Goal: Information Seeking & Learning: Learn about a topic

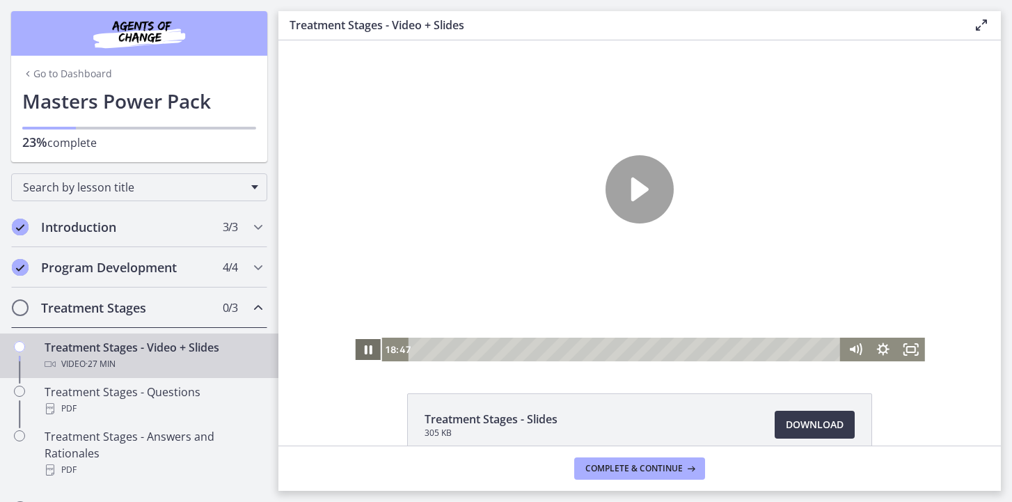
scroll to position [270, 0]
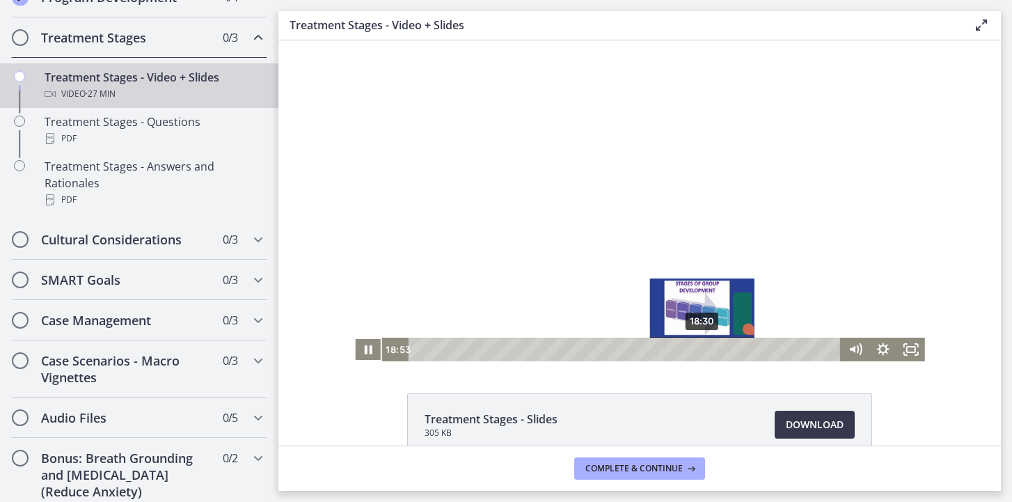
click at [703, 350] on div "18:30" at bounding box center [627, 350] width 416 height 24
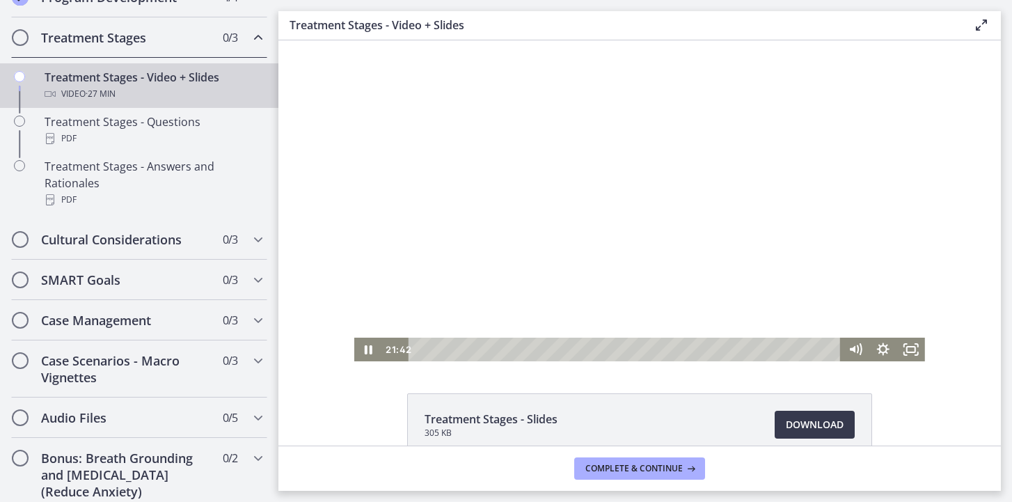
click at [660, 202] on div at bounding box center [639, 200] width 571 height 321
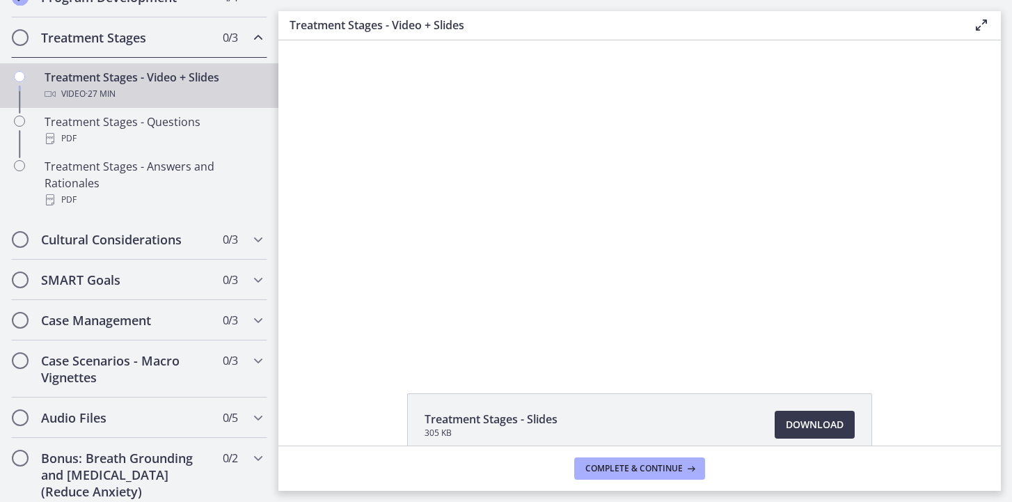
click at [660, 202] on div at bounding box center [639, 200] width 571 height 321
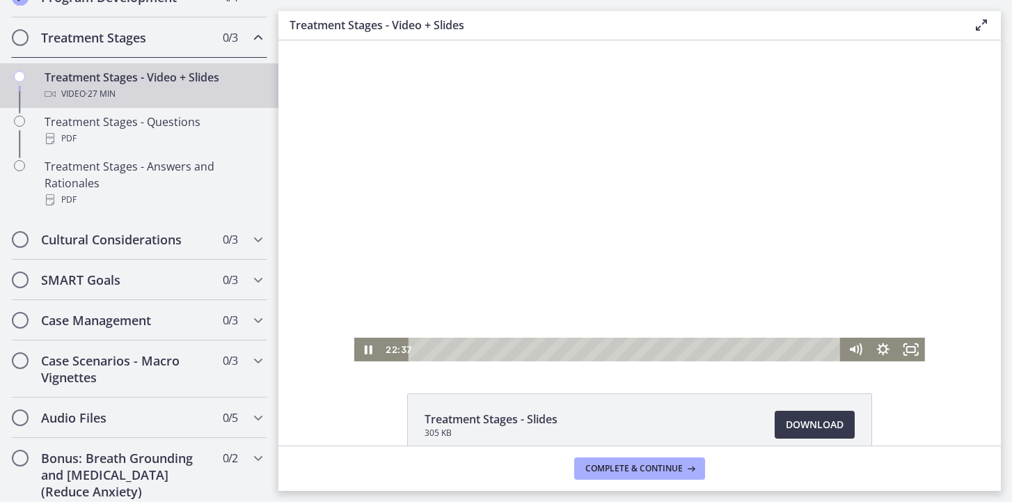
click at [780, 139] on div at bounding box center [639, 200] width 571 height 321
click at [631, 107] on div at bounding box center [639, 200] width 571 height 321
click at [682, 134] on div at bounding box center [639, 200] width 571 height 321
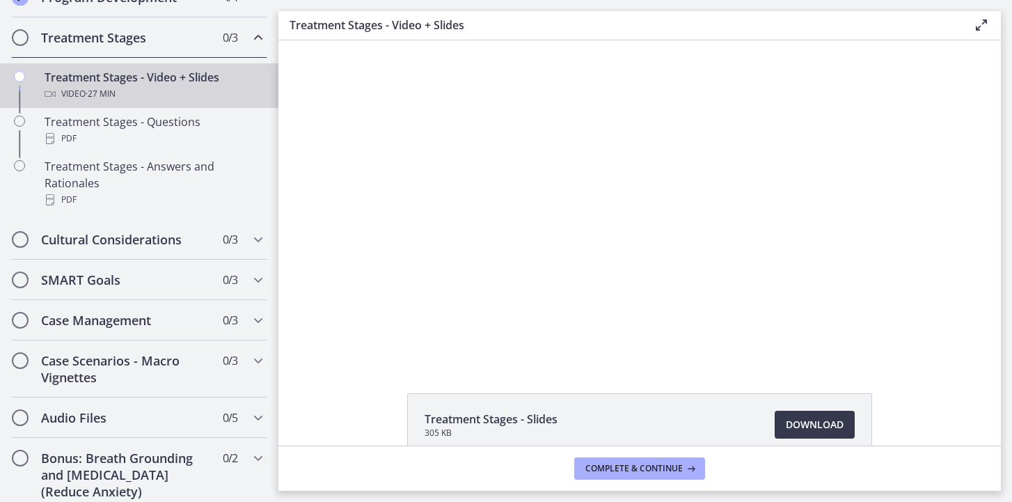
click at [522, 112] on div at bounding box center [639, 200] width 571 height 321
click at [794, 427] on span "Download Opens in a new window" at bounding box center [815, 424] width 58 height 17
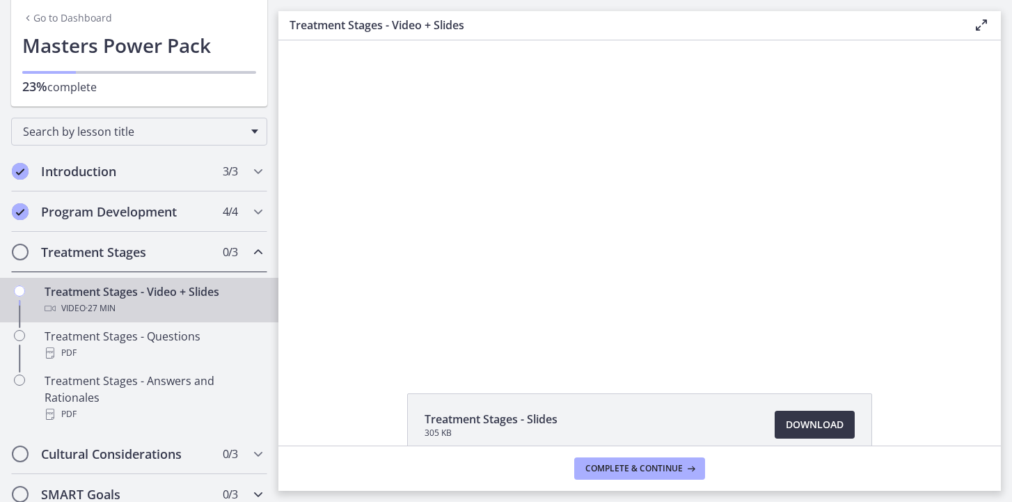
scroll to position [59, 0]
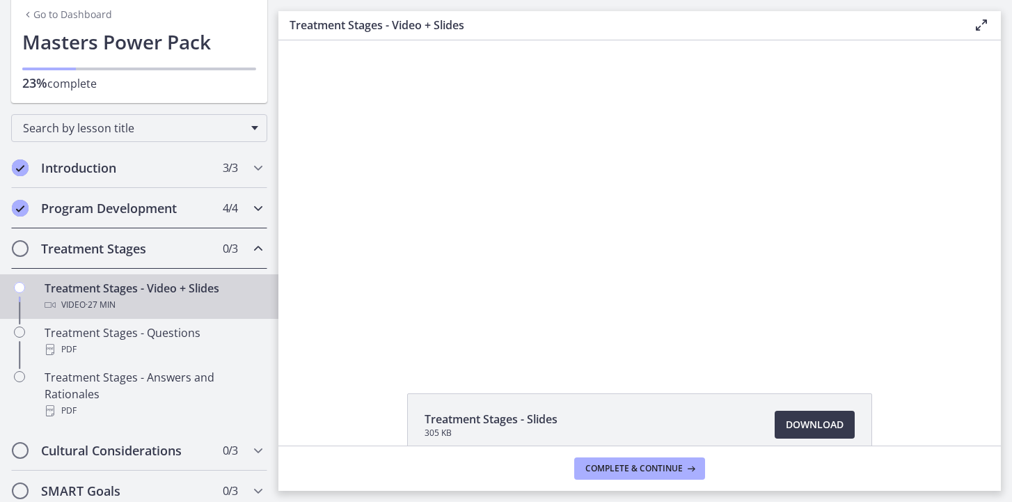
click at [207, 216] on h2 "Program Development" at bounding box center [126, 208] width 170 height 17
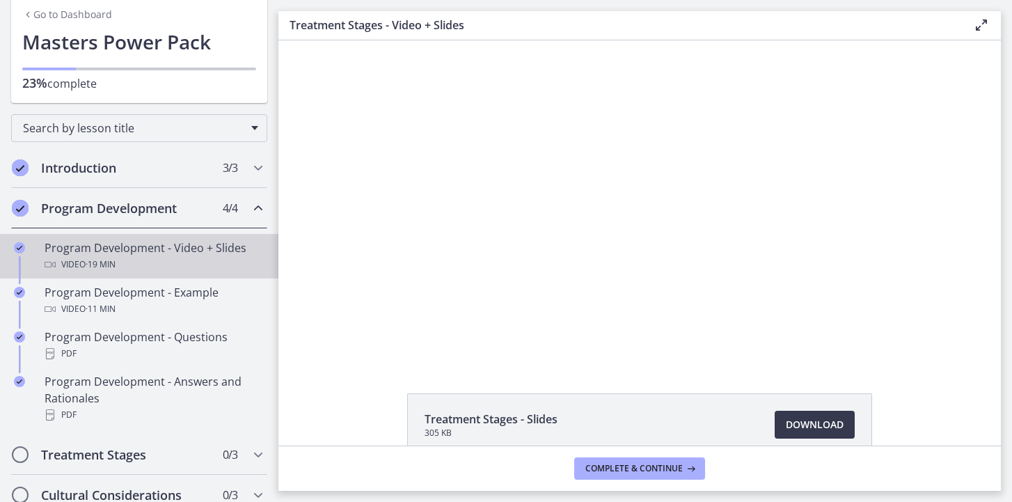
click at [221, 255] on div "Program Development - Video + Slides Video · 19 min" at bounding box center [153, 255] width 217 height 33
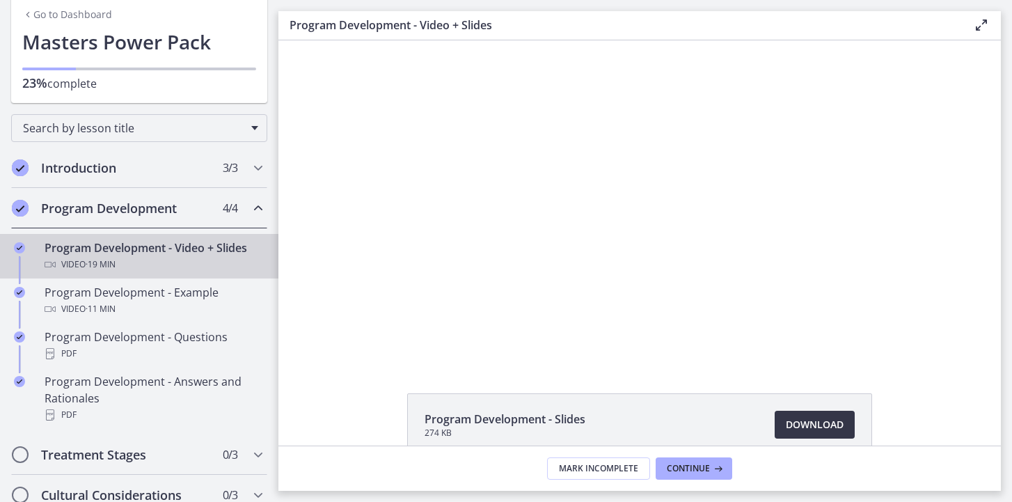
click at [798, 422] on span "Download Opens in a new window" at bounding box center [815, 424] width 58 height 17
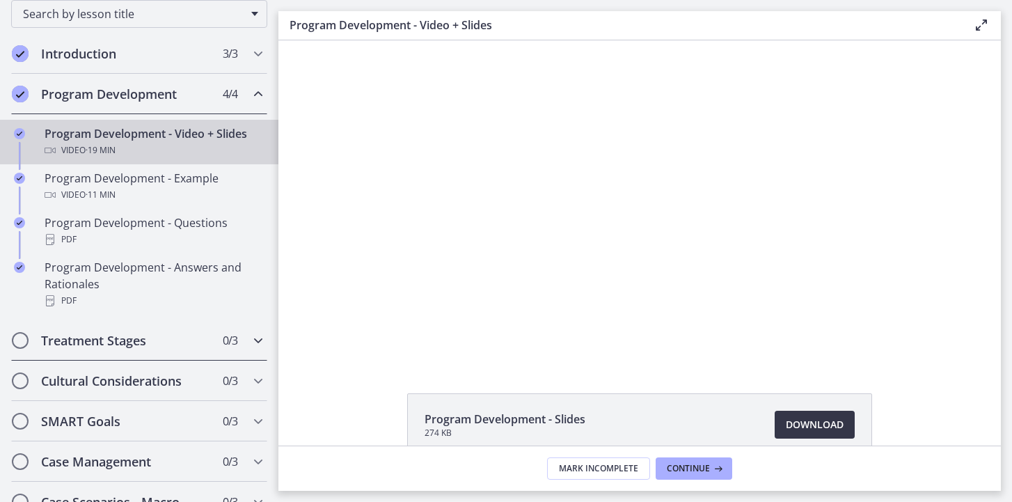
scroll to position [174, 0]
click at [128, 331] on h2 "Treatment Stages" at bounding box center [126, 339] width 170 height 17
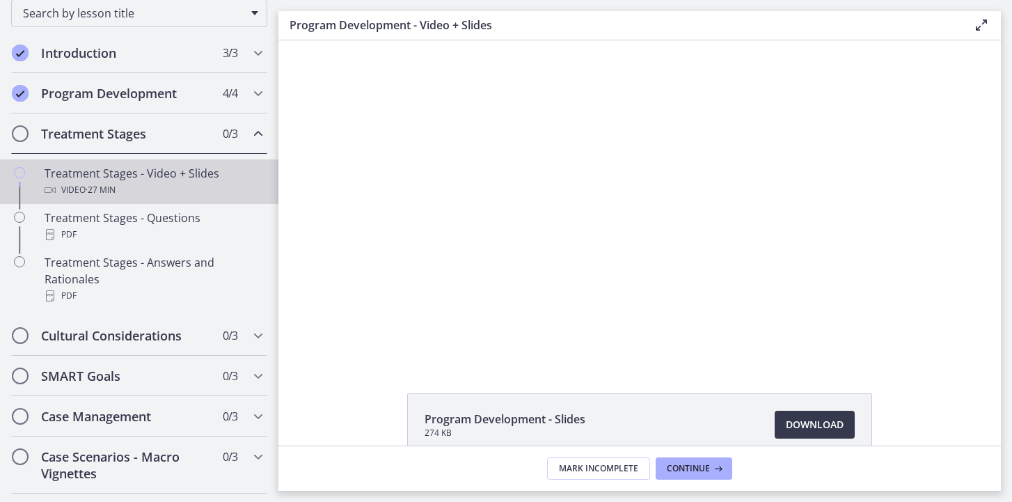
click at [214, 188] on div "Video · 27 min" at bounding box center [153, 190] width 217 height 17
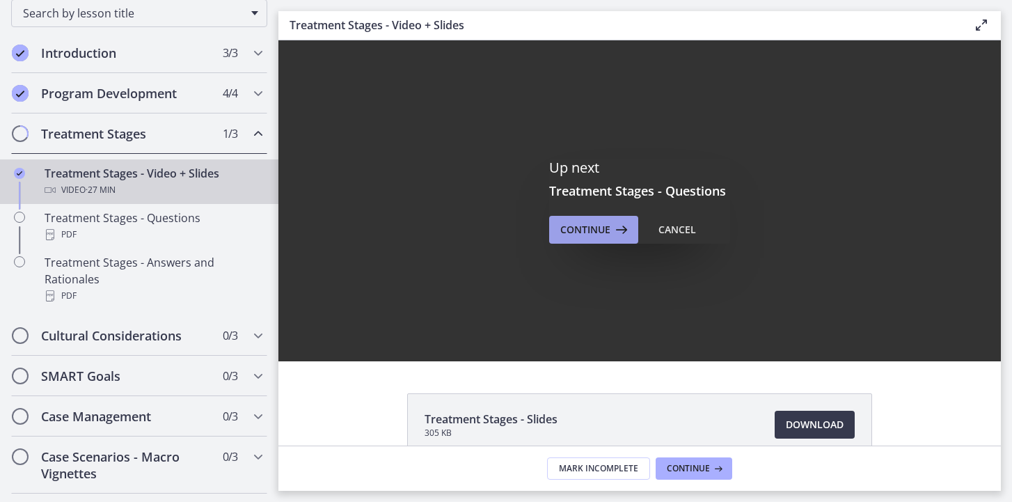
click at [588, 229] on span "Continue" at bounding box center [585, 229] width 50 height 17
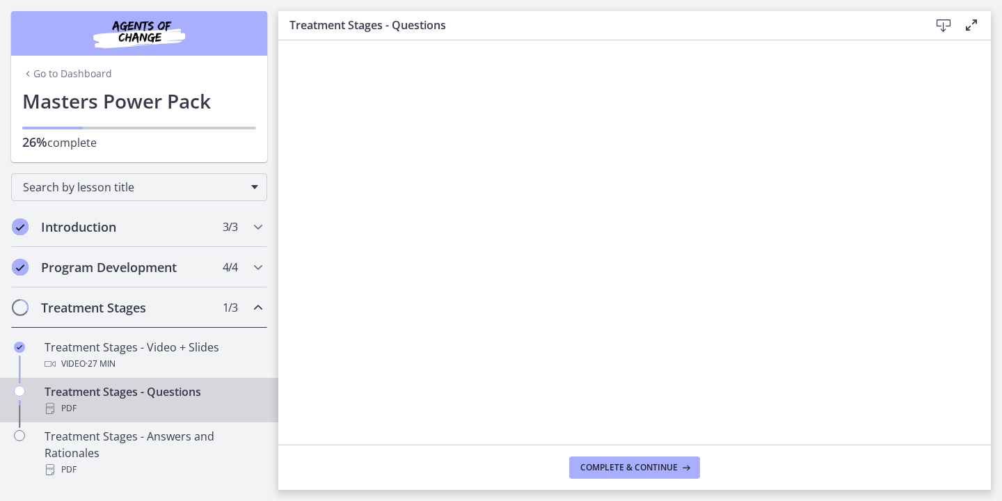
click at [942, 20] on icon at bounding box center [944, 25] width 17 height 17
click at [610, 466] on span "Complete & continue" at bounding box center [629, 467] width 97 height 11
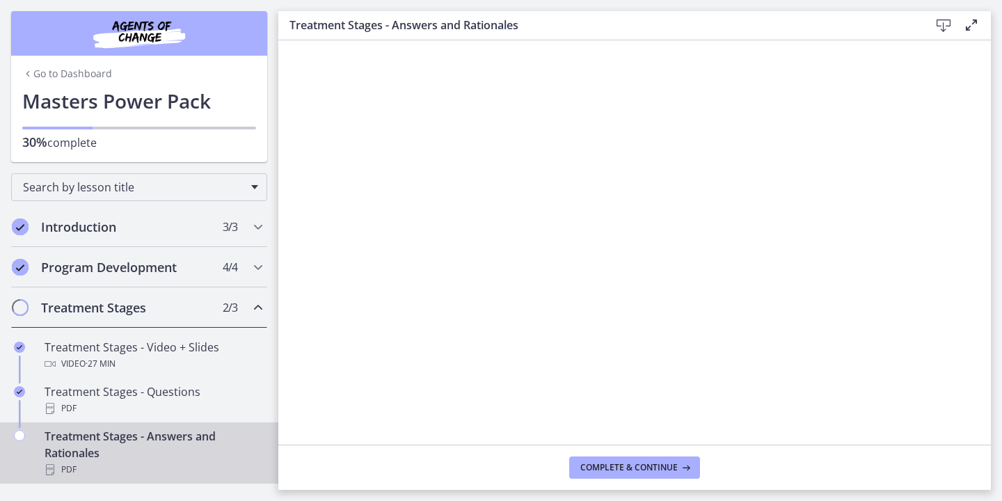
click at [934, 28] on div "Download Enable fullscreen" at bounding box center [952, 25] width 56 height 17
click at [942, 25] on icon at bounding box center [944, 25] width 17 height 17
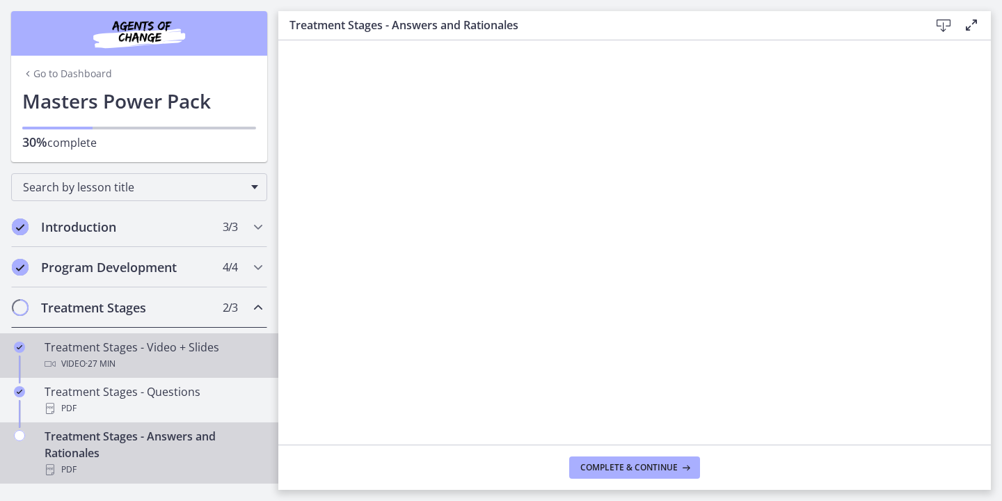
scroll to position [155, 0]
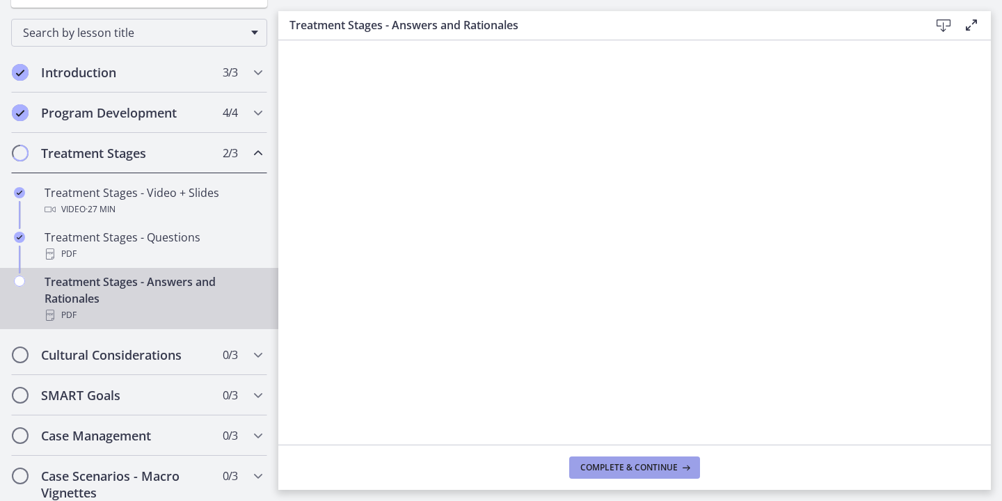
click at [602, 458] on button "Complete & continue" at bounding box center [634, 468] width 131 height 22
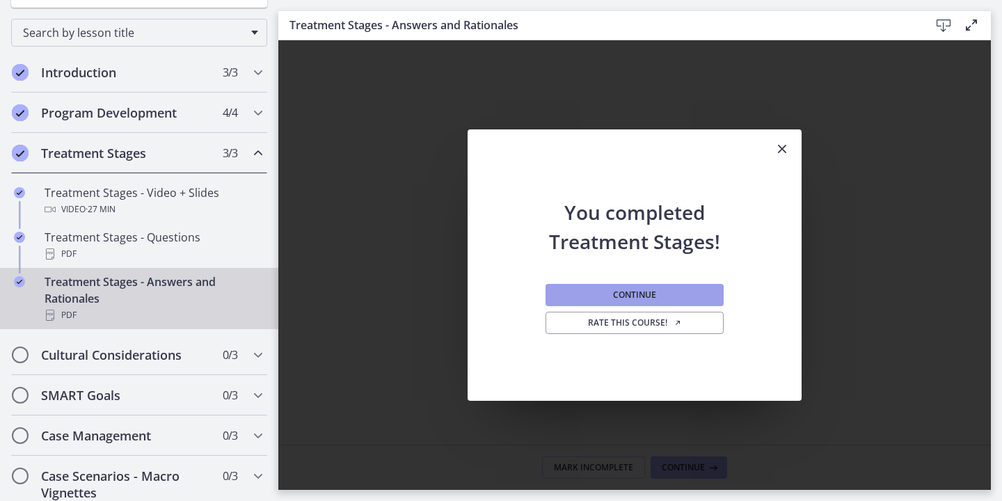
click at [661, 291] on button "Continue" at bounding box center [635, 295] width 178 height 22
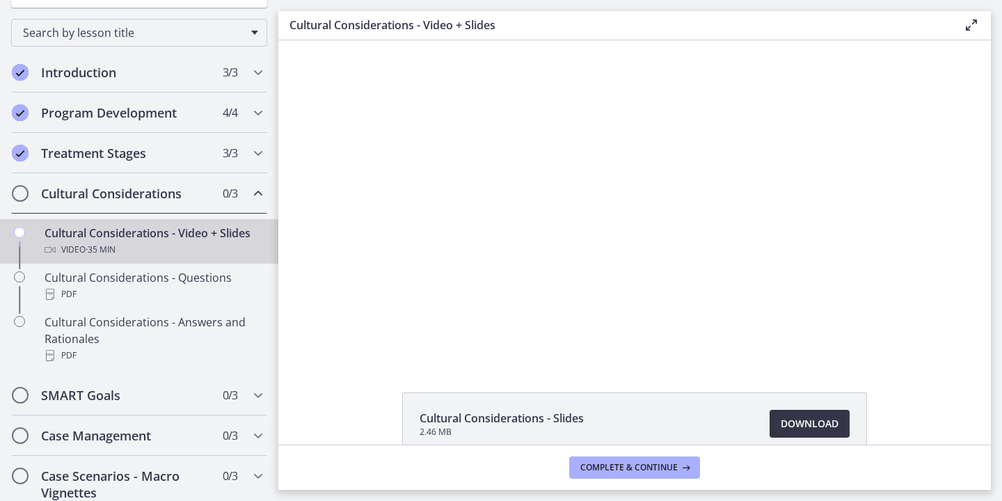
click at [789, 422] on span "Download Opens in a new window" at bounding box center [810, 424] width 58 height 17
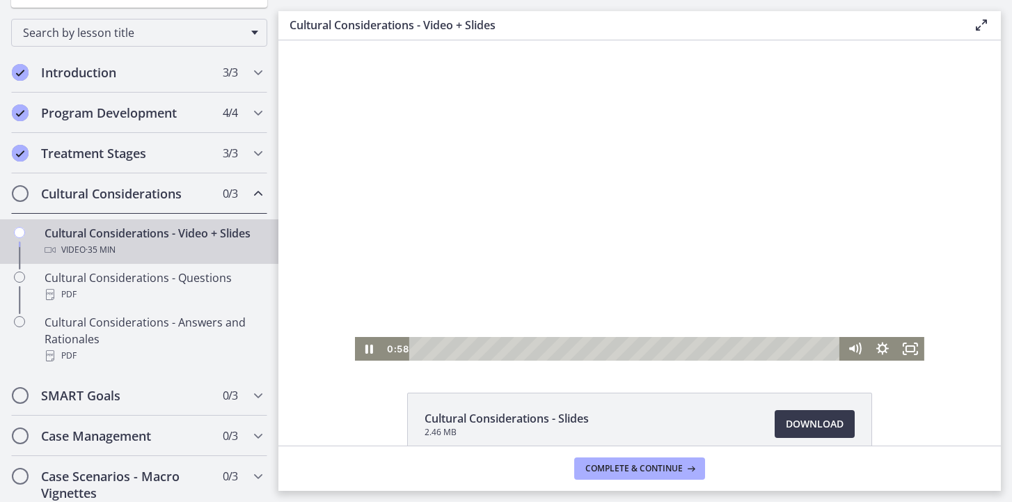
click at [409, 280] on div at bounding box center [639, 200] width 569 height 320
click at [473, 244] on div at bounding box center [639, 200] width 569 height 320
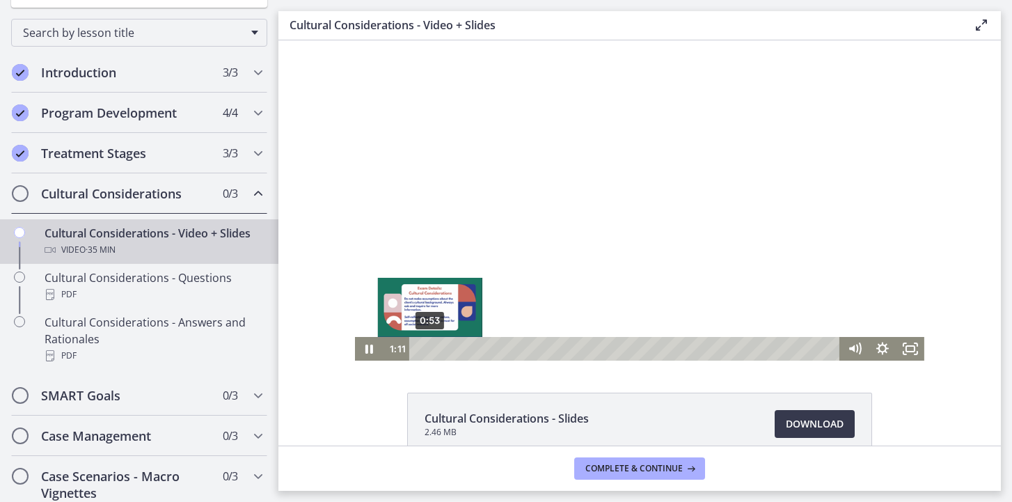
click at [430, 347] on div "Playbar" at bounding box center [434, 349] width 8 height 8
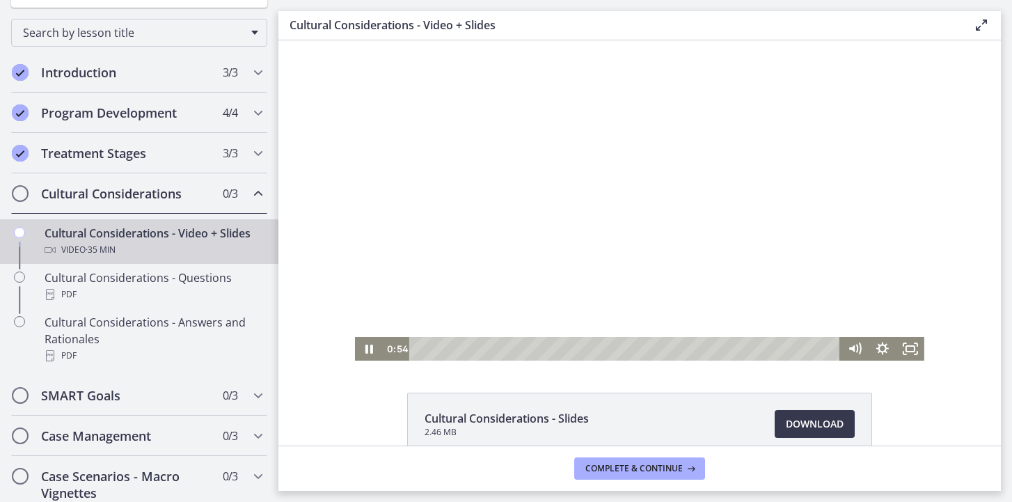
click at [569, 193] on div at bounding box center [639, 200] width 569 height 320
click at [627, 215] on div at bounding box center [639, 200] width 569 height 320
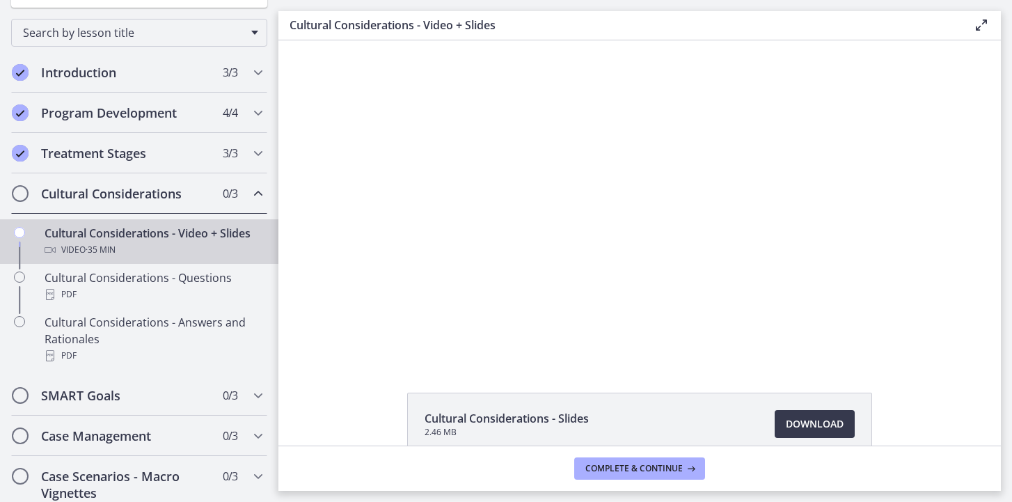
click at [627, 215] on div at bounding box center [639, 200] width 569 height 320
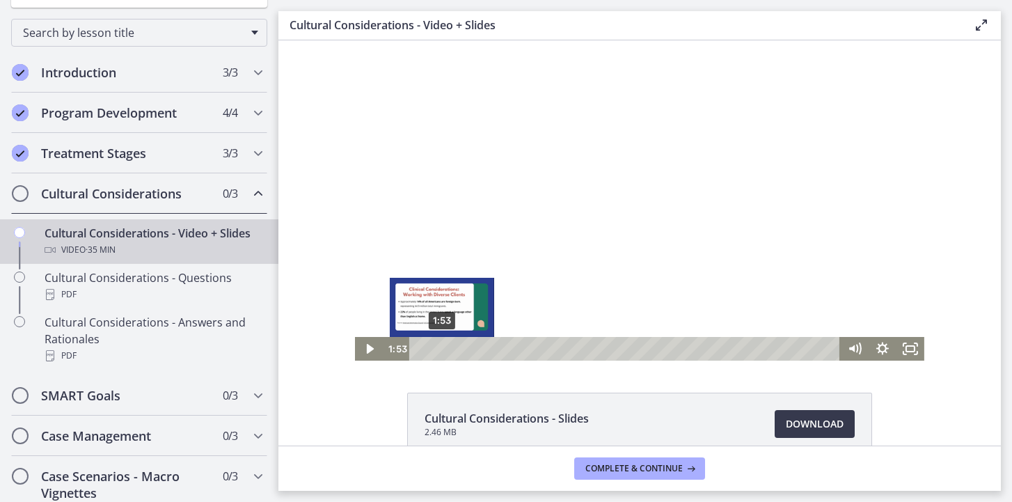
click at [442, 347] on div "1:53" at bounding box center [627, 349] width 414 height 24
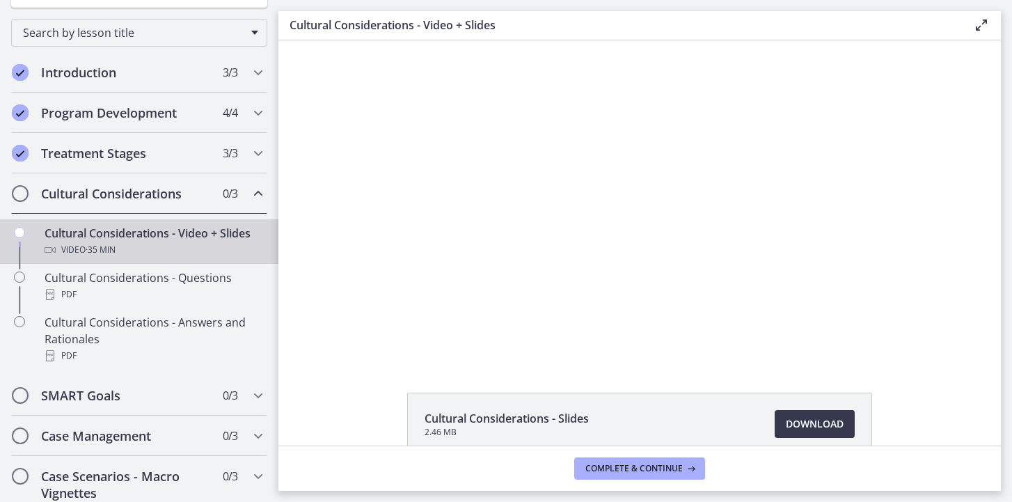
click at [624, 281] on div at bounding box center [639, 200] width 569 height 320
click at [684, 236] on div at bounding box center [639, 200] width 569 height 320
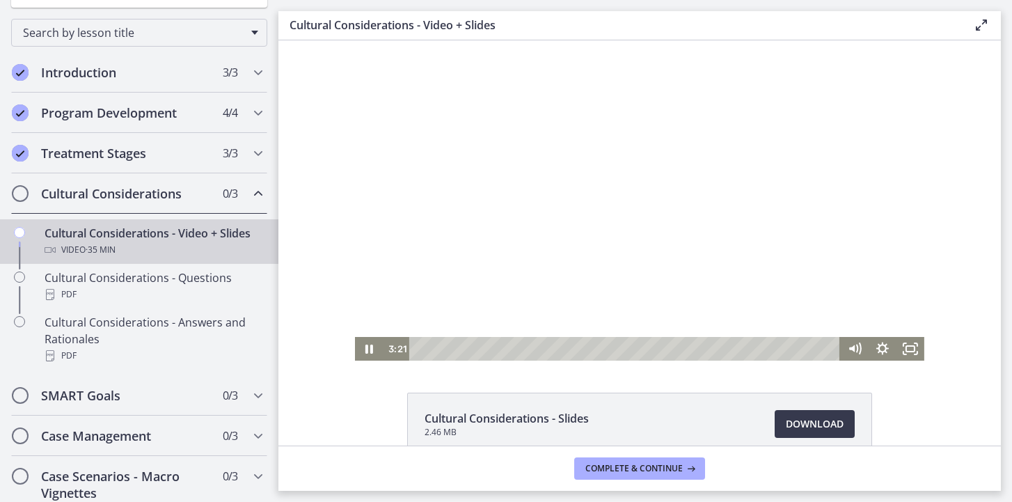
click at [627, 244] on div at bounding box center [639, 200] width 569 height 320
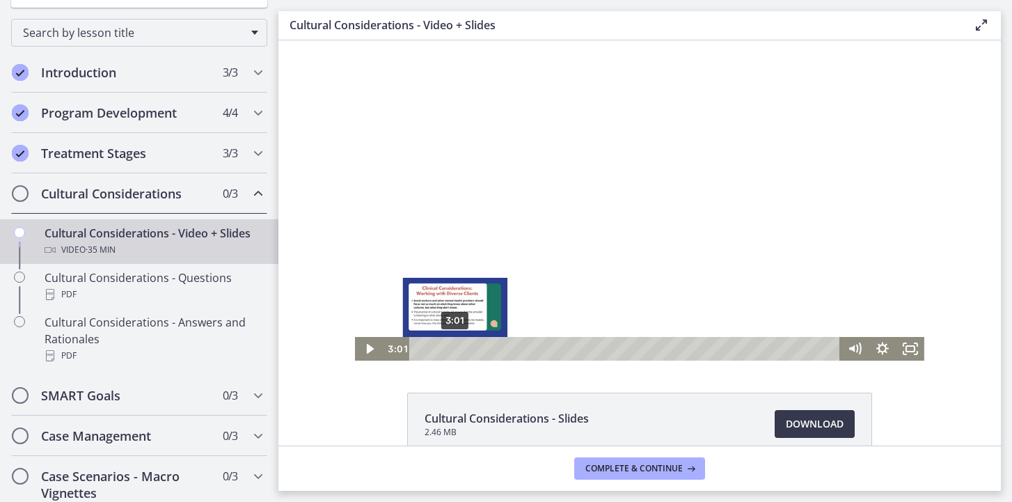
click at [455, 347] on div "Playbar" at bounding box center [455, 349] width 8 height 8
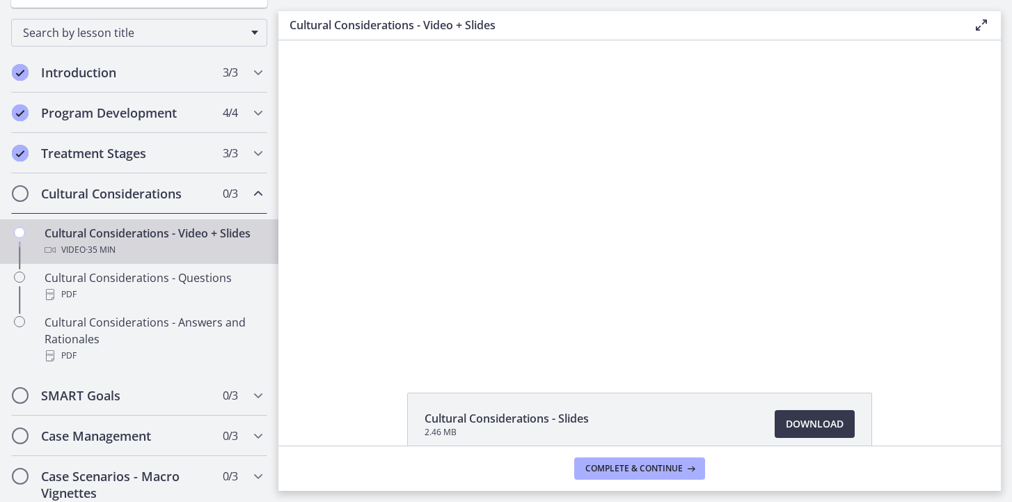
click at [647, 229] on div at bounding box center [639, 200] width 569 height 320
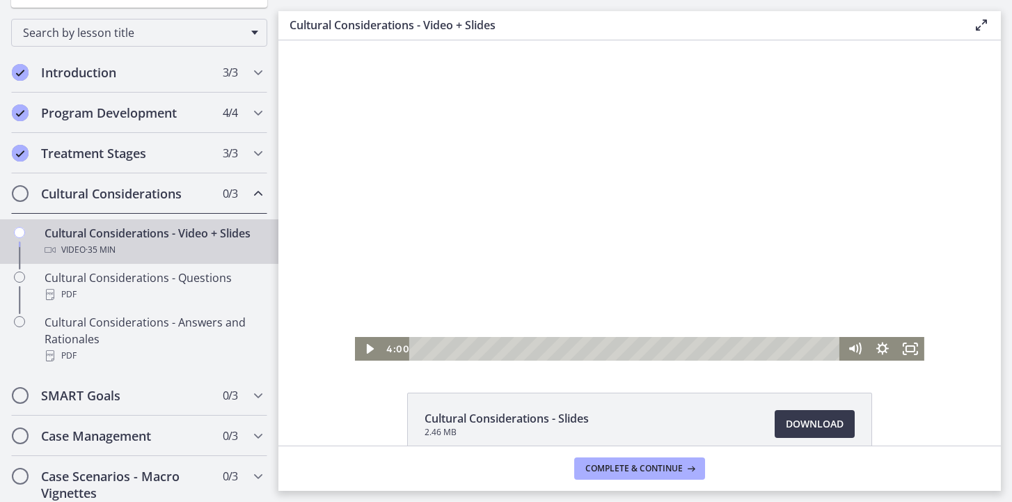
click at [647, 229] on div at bounding box center [639, 200] width 569 height 320
click at [647, 292] on div at bounding box center [639, 200] width 569 height 320
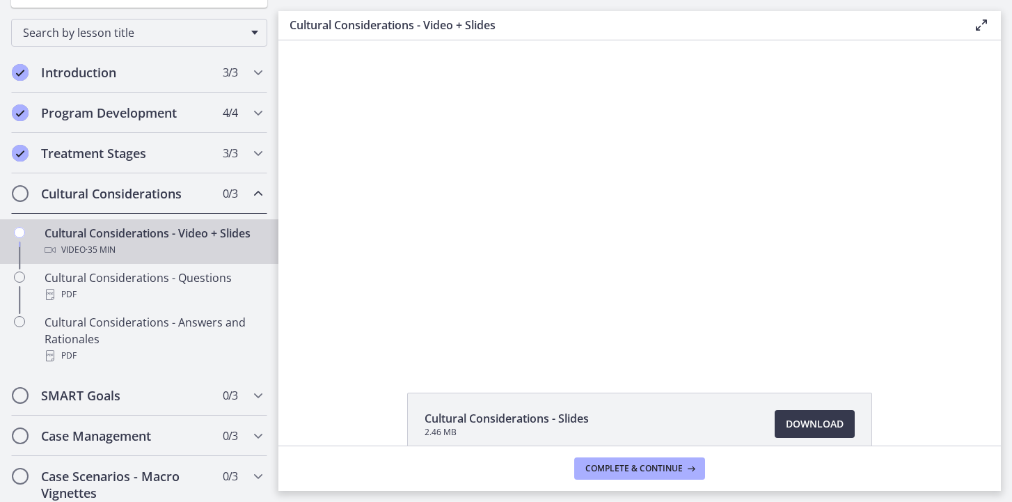
click at [647, 292] on div at bounding box center [639, 200] width 569 height 320
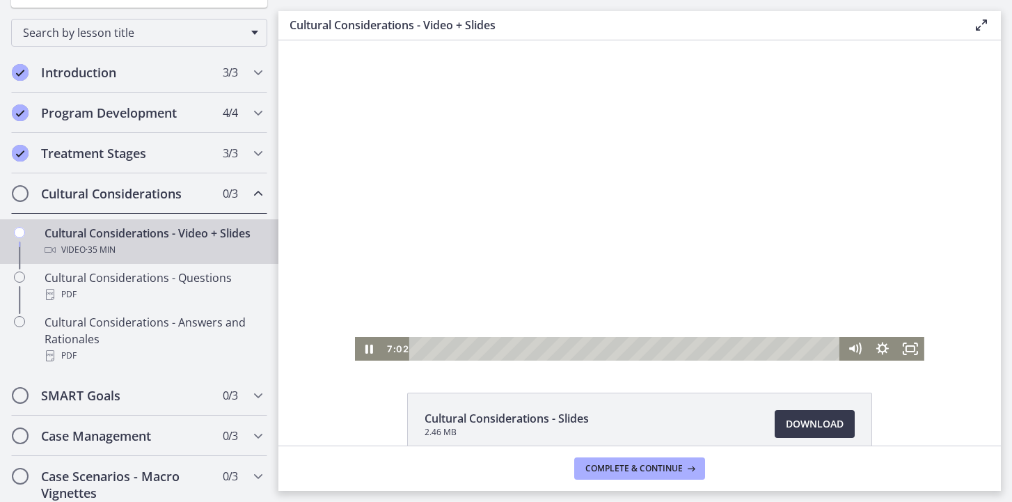
click at [666, 267] on div at bounding box center [639, 200] width 569 height 320
click at [744, 257] on div at bounding box center [639, 200] width 569 height 320
click at [741, 239] on div at bounding box center [639, 200] width 569 height 320
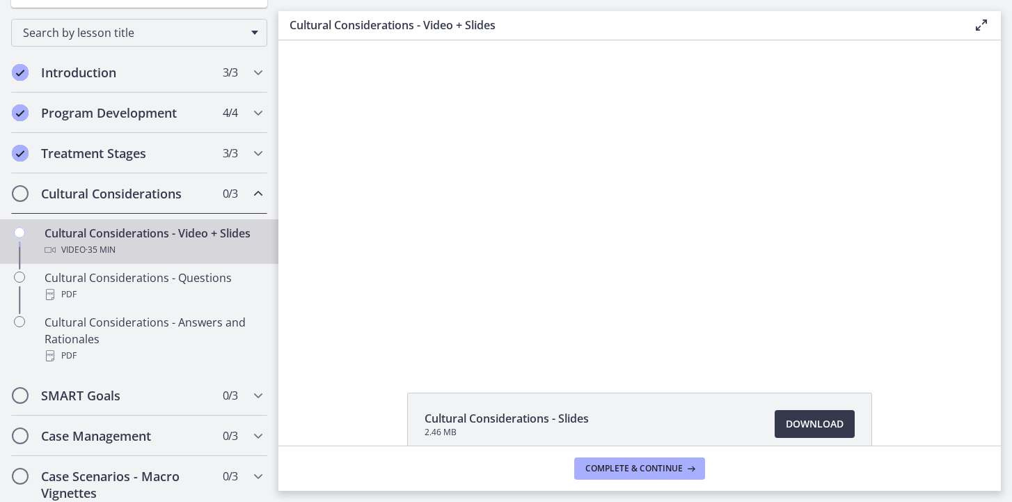
click at [741, 239] on div at bounding box center [639, 200] width 569 height 320
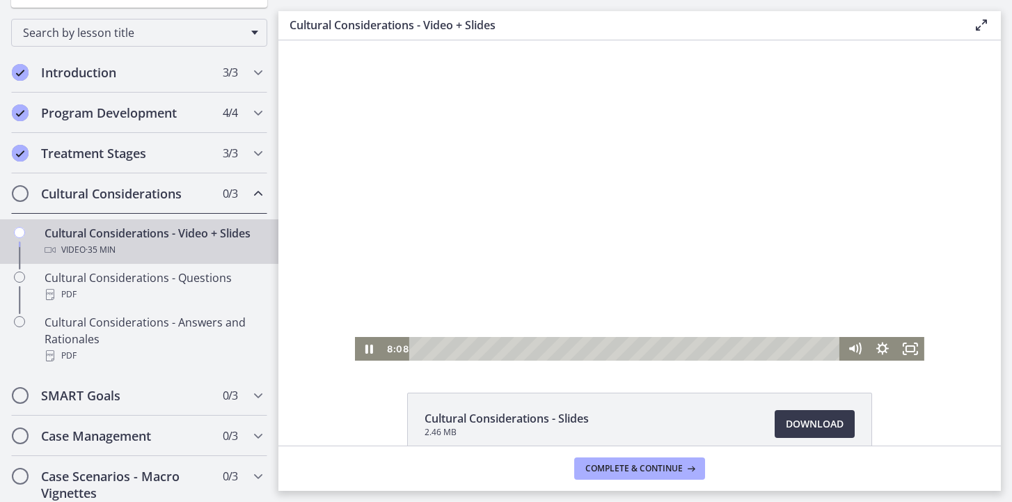
click at [779, 191] on div at bounding box center [639, 200] width 569 height 320
